Goal: Use online tool/utility: Utilize a website feature to perform a specific function

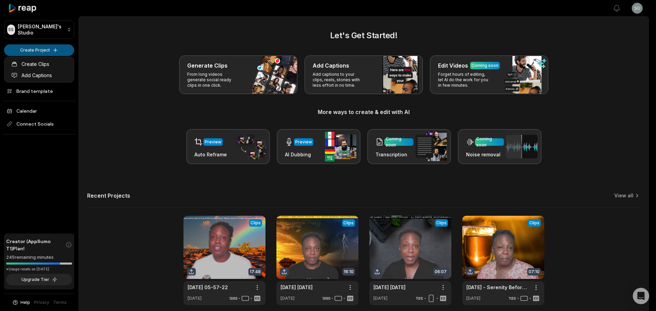
click at [29, 49] on html "SS Sophia's Studio Create Project Home Projects Brand template Calendar Connect…" at bounding box center [328, 155] width 656 height 311
click at [32, 62] on link "Create Clips" at bounding box center [39, 63] width 67 height 11
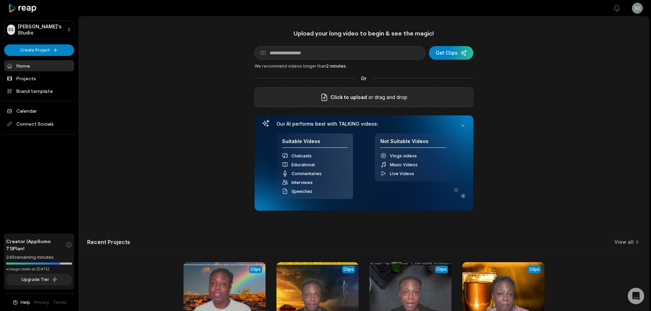
click at [329, 95] on icon at bounding box center [324, 97] width 8 height 8
click at [0, 0] on input "Click to upload" at bounding box center [0, 0] width 0 height 0
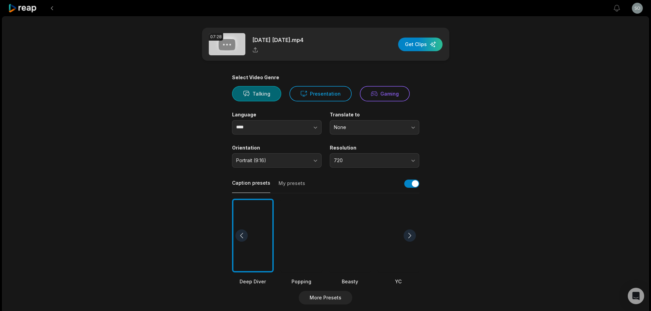
click at [258, 97] on button "Talking" at bounding box center [256, 93] width 49 height 15
click at [310, 162] on button "Portrait (9:16)" at bounding box center [277, 160] width 90 height 14
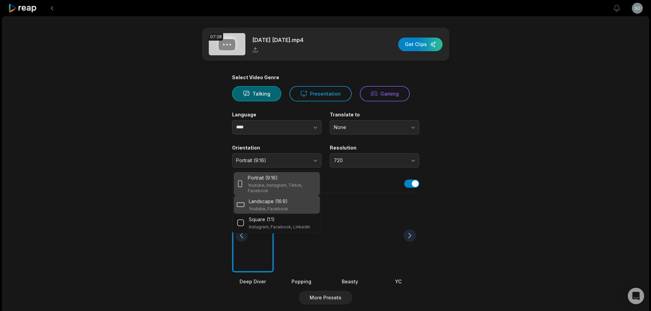
click at [275, 203] on p "Landscape (16:9)" at bounding box center [268, 201] width 39 height 7
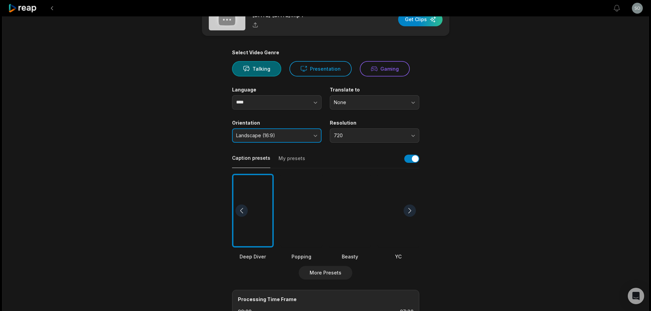
scroll to position [34, 0]
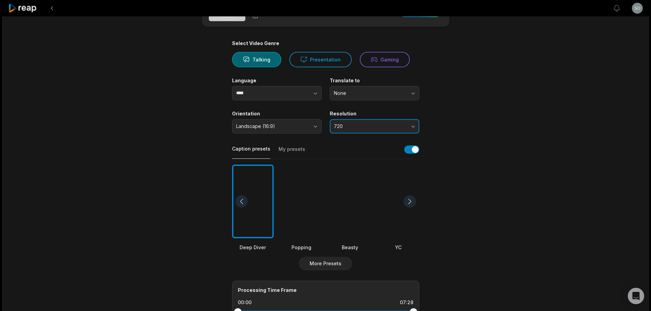
click at [408, 124] on button "720" at bounding box center [375, 126] width 90 height 14
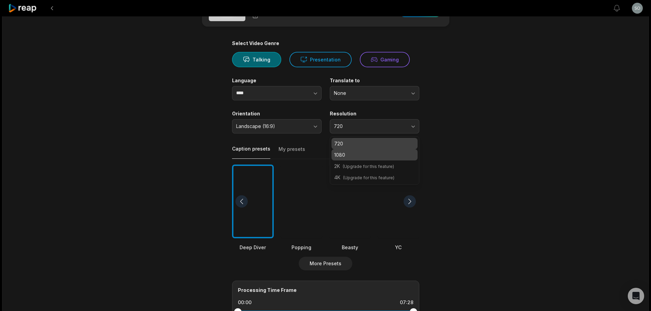
click at [362, 153] on p "1080" at bounding box center [374, 154] width 81 height 7
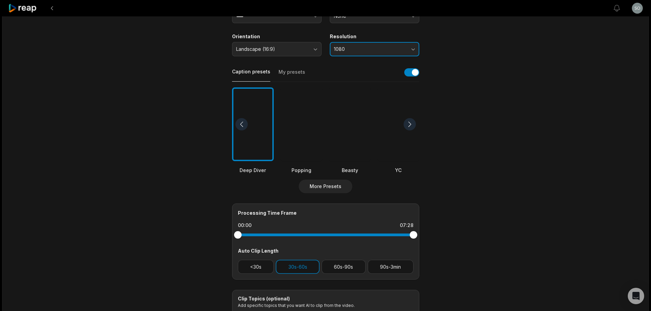
scroll to position [137, 0]
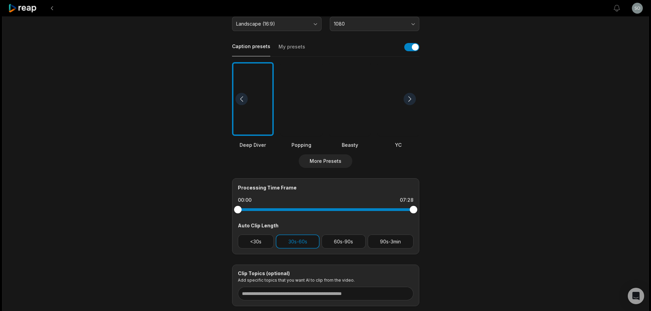
click at [412, 100] on div at bounding box center [410, 99] width 12 height 12
click at [413, 99] on div at bounding box center [410, 99] width 12 height 12
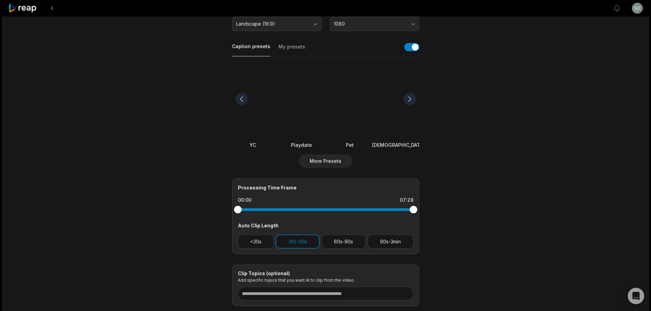
click at [344, 109] on div at bounding box center [350, 99] width 42 height 74
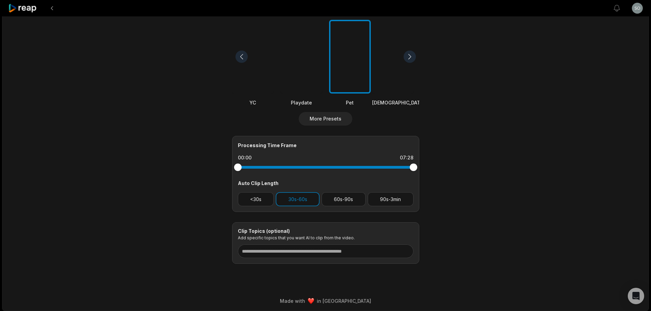
scroll to position [181, 0]
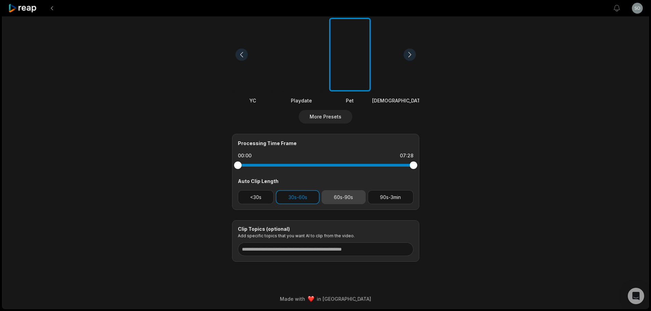
click at [350, 200] on button "60s-90s" at bounding box center [344, 197] width 44 height 14
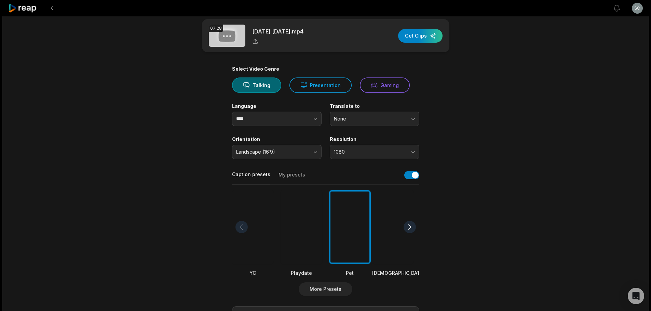
scroll to position [0, 0]
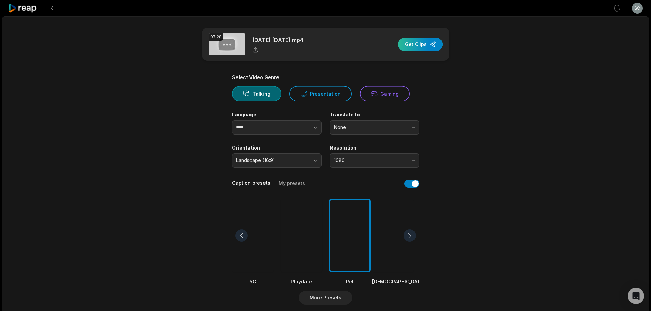
click at [427, 44] on div "button" at bounding box center [420, 45] width 44 height 14
